Goal: Communication & Community: Ask a question

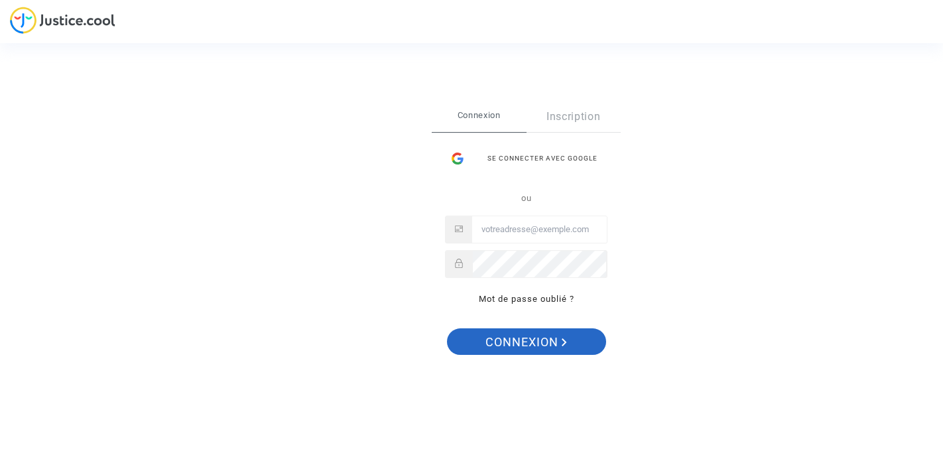
click at [525, 346] on span "Connexion" at bounding box center [526, 342] width 82 height 28
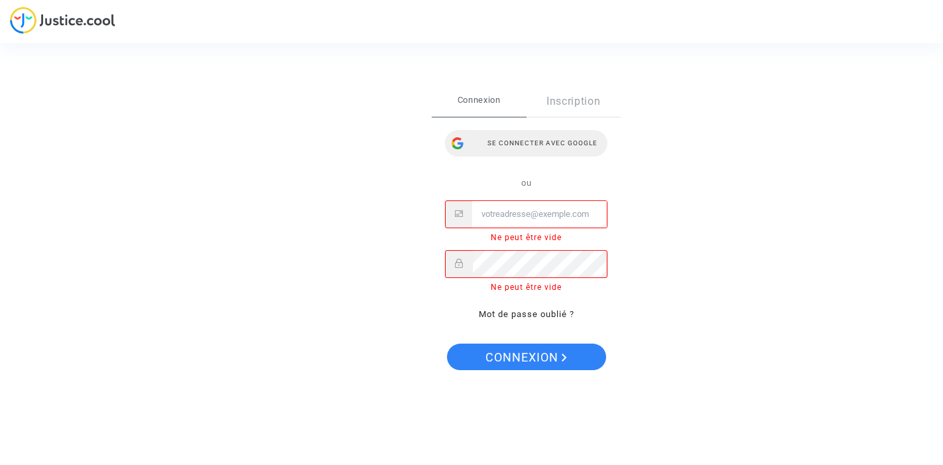
click at [462, 139] on div at bounding box center [457, 143] width 25 height 27
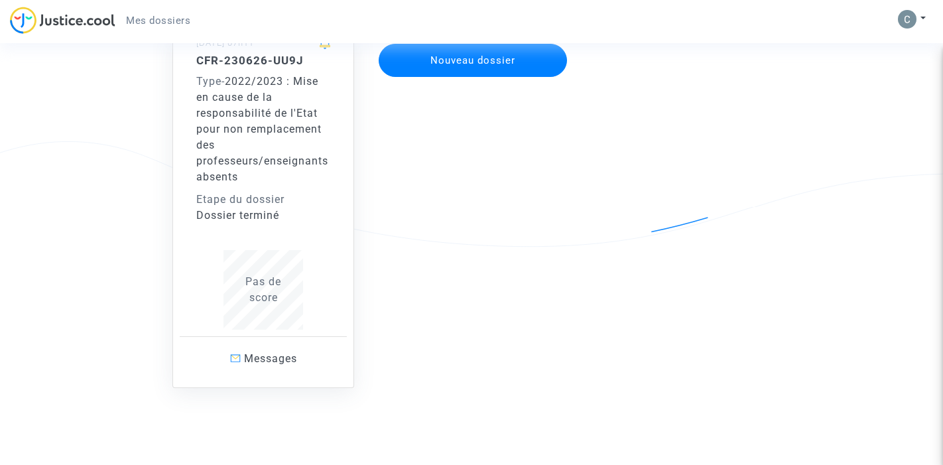
scroll to position [143, 0]
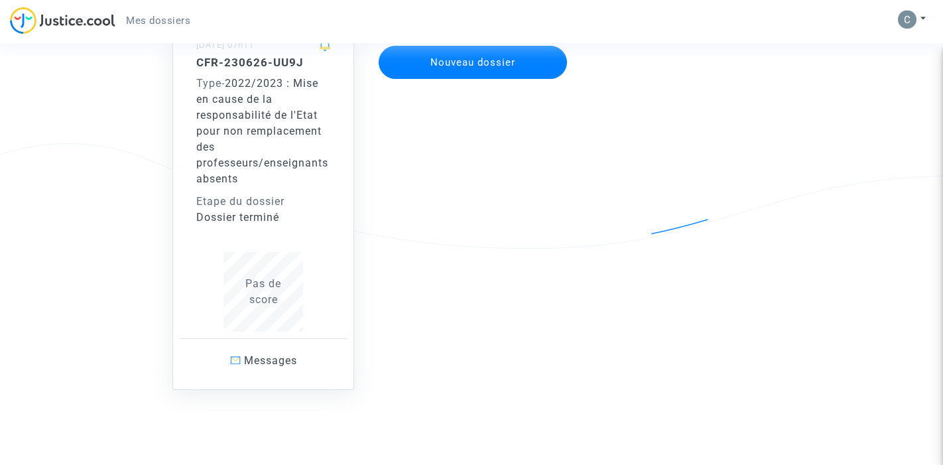
click at [246, 178] on div "CFR-230626-UU9J Type - 2022/2023 : Mise en cause de la responsabilité de l'Etat…" at bounding box center [263, 141] width 134 height 170
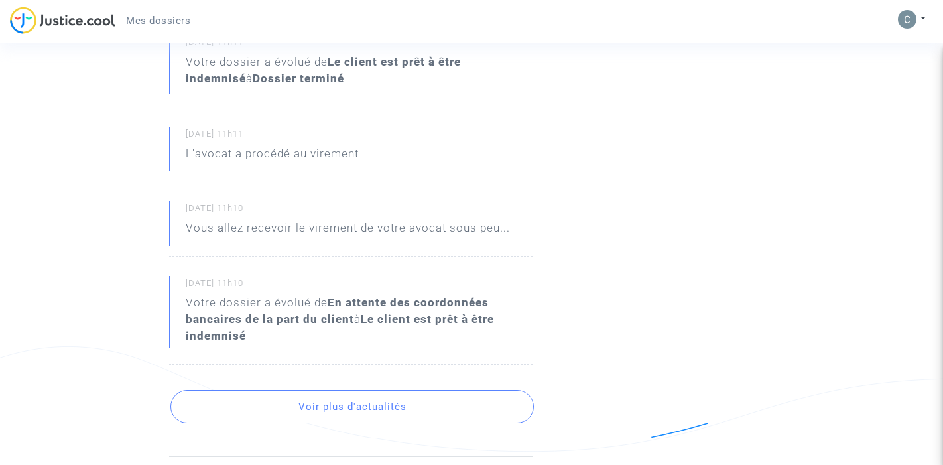
scroll to position [466, 0]
click at [365, 413] on button "Voir plus d'actualités" at bounding box center [351, 405] width 363 height 33
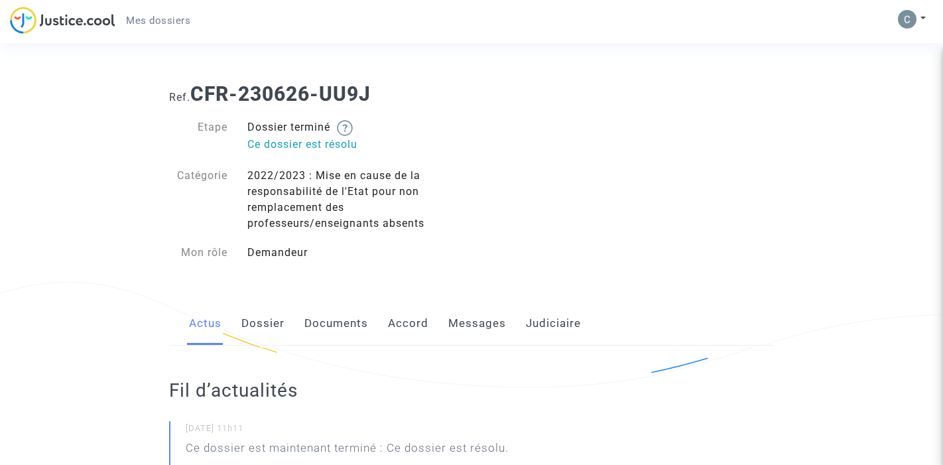
scroll to position [0, 0]
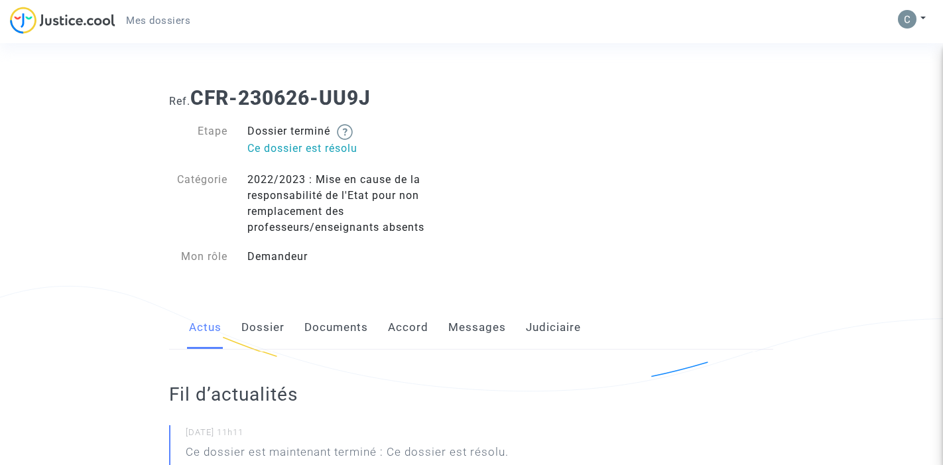
click at [486, 325] on link "Messages" at bounding box center [477, 328] width 58 height 44
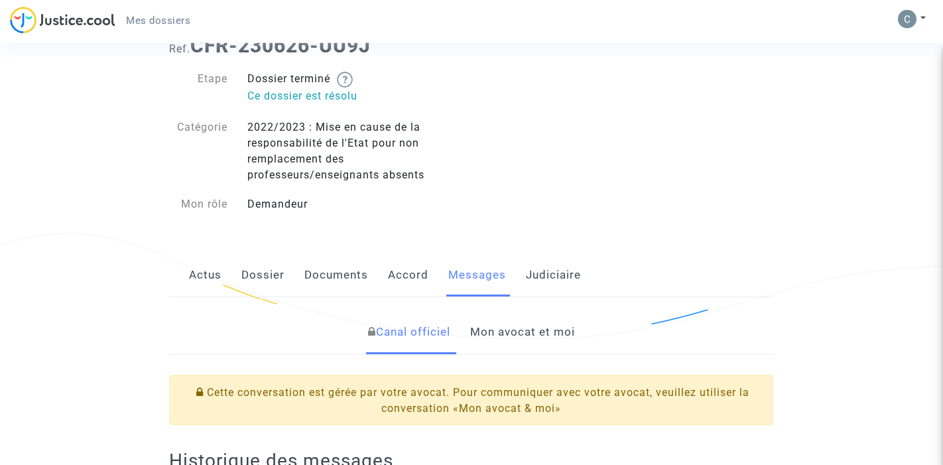
scroll to position [46, 0]
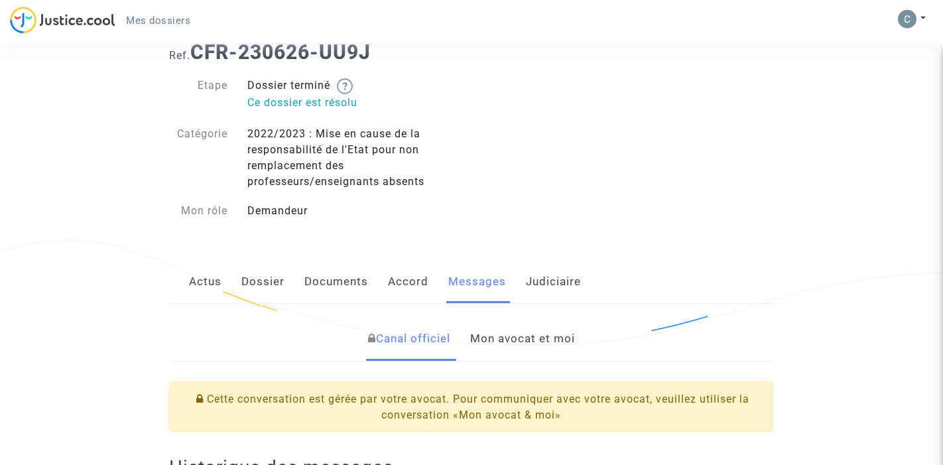
click at [536, 338] on link "Mon avocat et moi" at bounding box center [522, 339] width 105 height 44
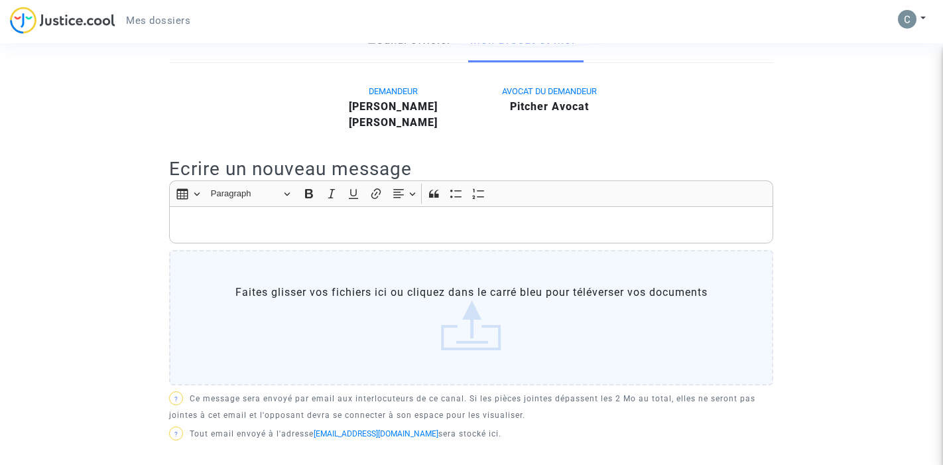
scroll to position [345, 0]
click at [381, 220] on p "Rich Text Editor, main" at bounding box center [471, 224] width 590 height 17
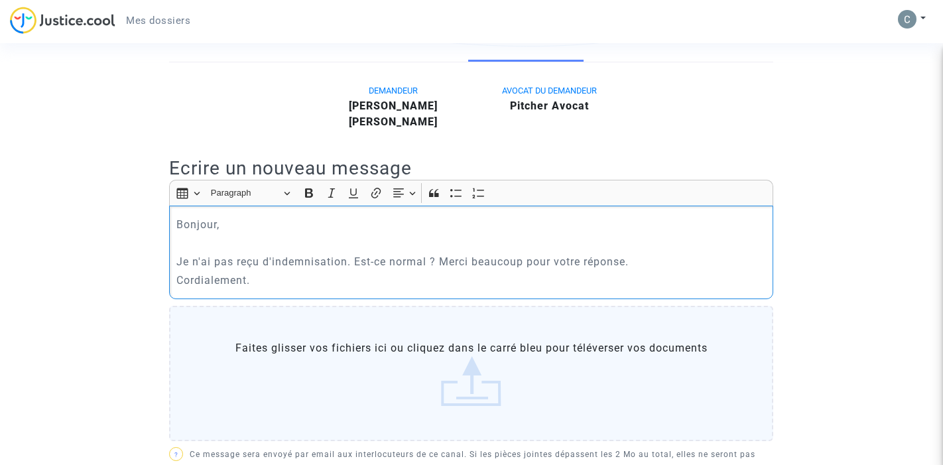
click at [349, 265] on p "Je n'ai pas reçu d'indemnisation. Est-ce normal ? Merci beaucoup pour votre rép…" at bounding box center [471, 261] width 590 height 17
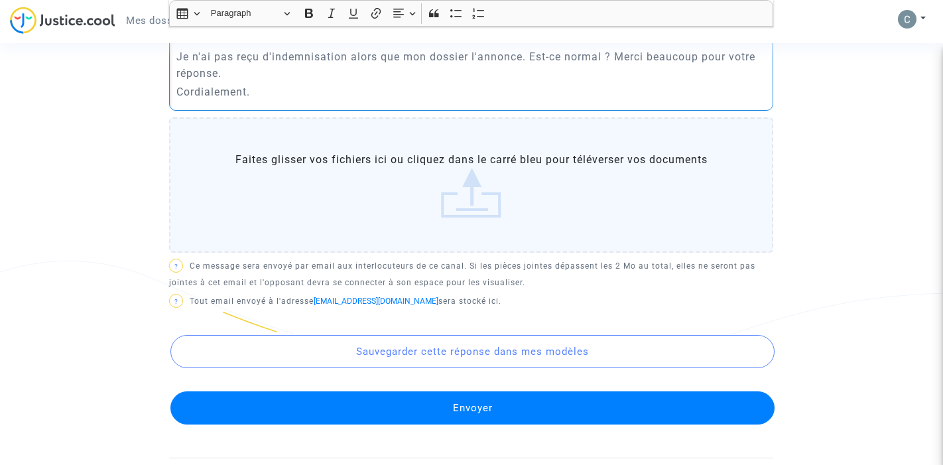
scroll to position [554, 0]
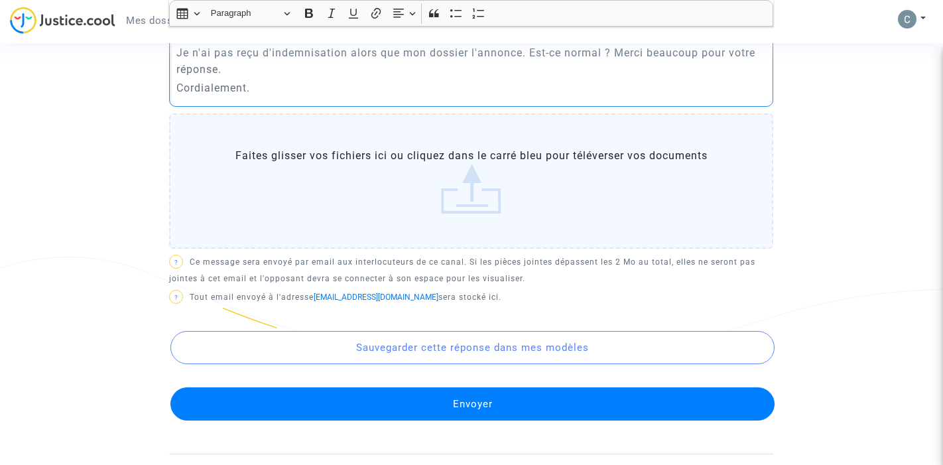
click at [462, 399] on button "Envoyer" at bounding box center [472, 403] width 604 height 33
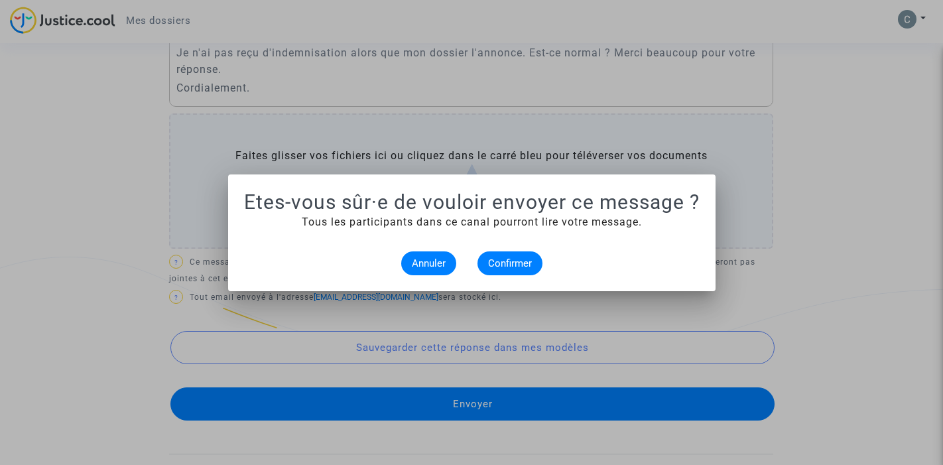
scroll to position [0, 0]
click at [162, 232] on div at bounding box center [471, 232] width 943 height 465
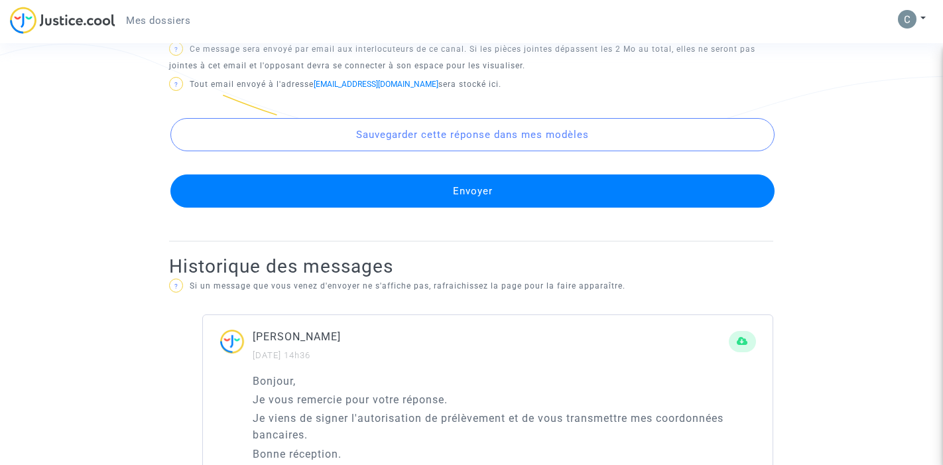
scroll to position [775, 0]
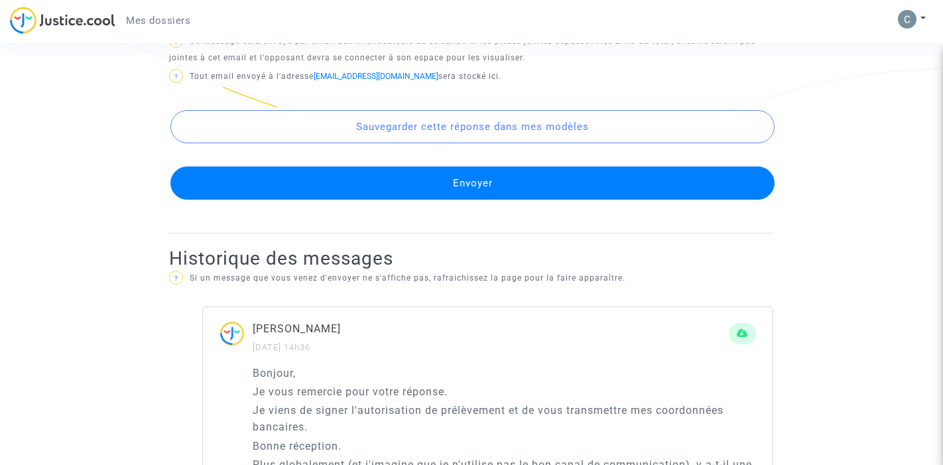
click at [405, 199] on button "Envoyer" at bounding box center [472, 182] width 604 height 33
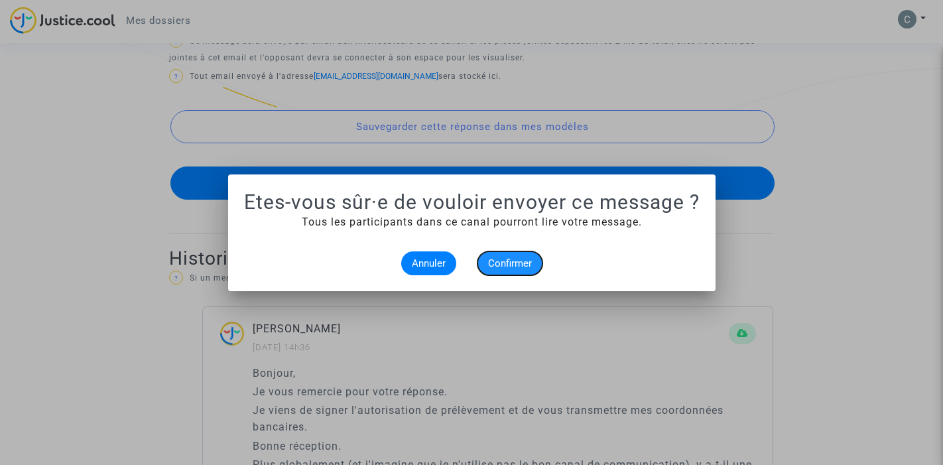
click at [499, 264] on span "Confirmer" at bounding box center [510, 263] width 44 height 12
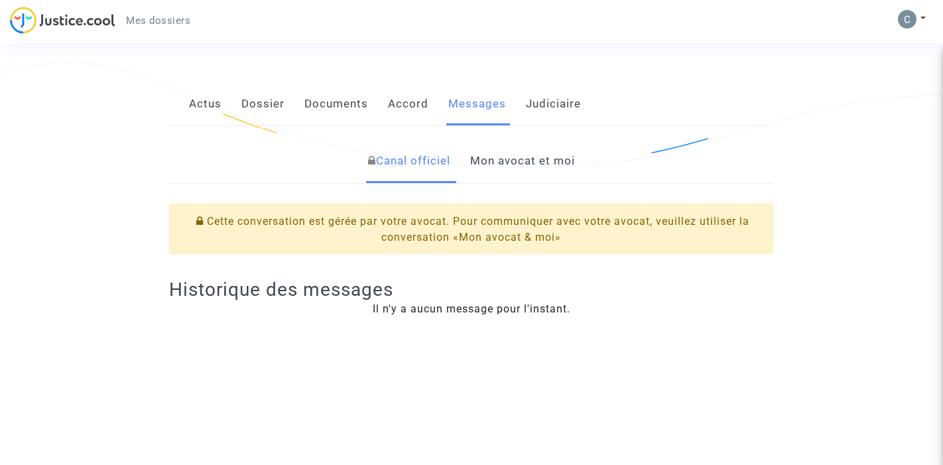
scroll to position [223, 0]
click at [212, 101] on link "Actus" at bounding box center [205, 105] width 32 height 44
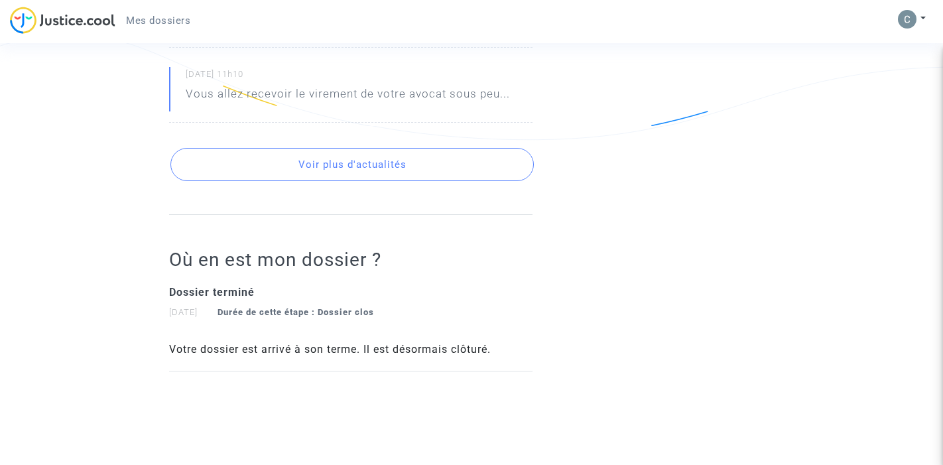
scroll to position [775, 0]
click at [350, 175] on button "Voir plus d'actualités" at bounding box center [351, 165] width 363 height 33
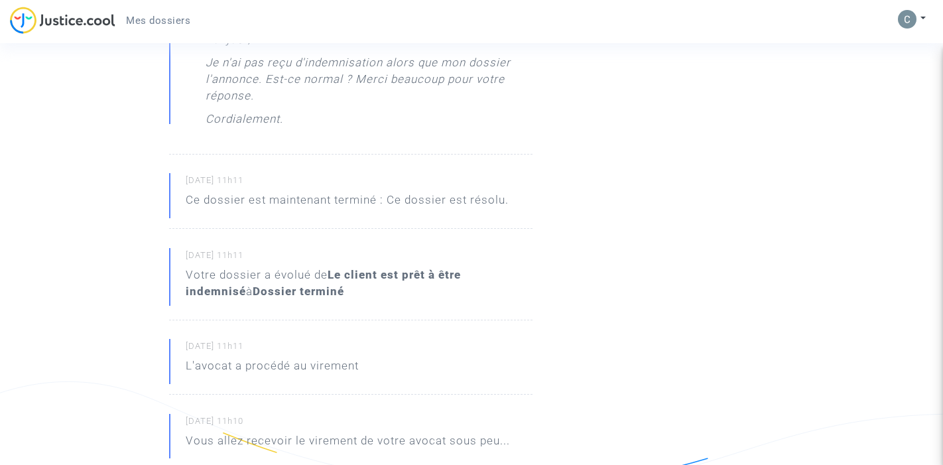
scroll to position [0, 0]
